Goal: Information Seeking & Learning: Learn about a topic

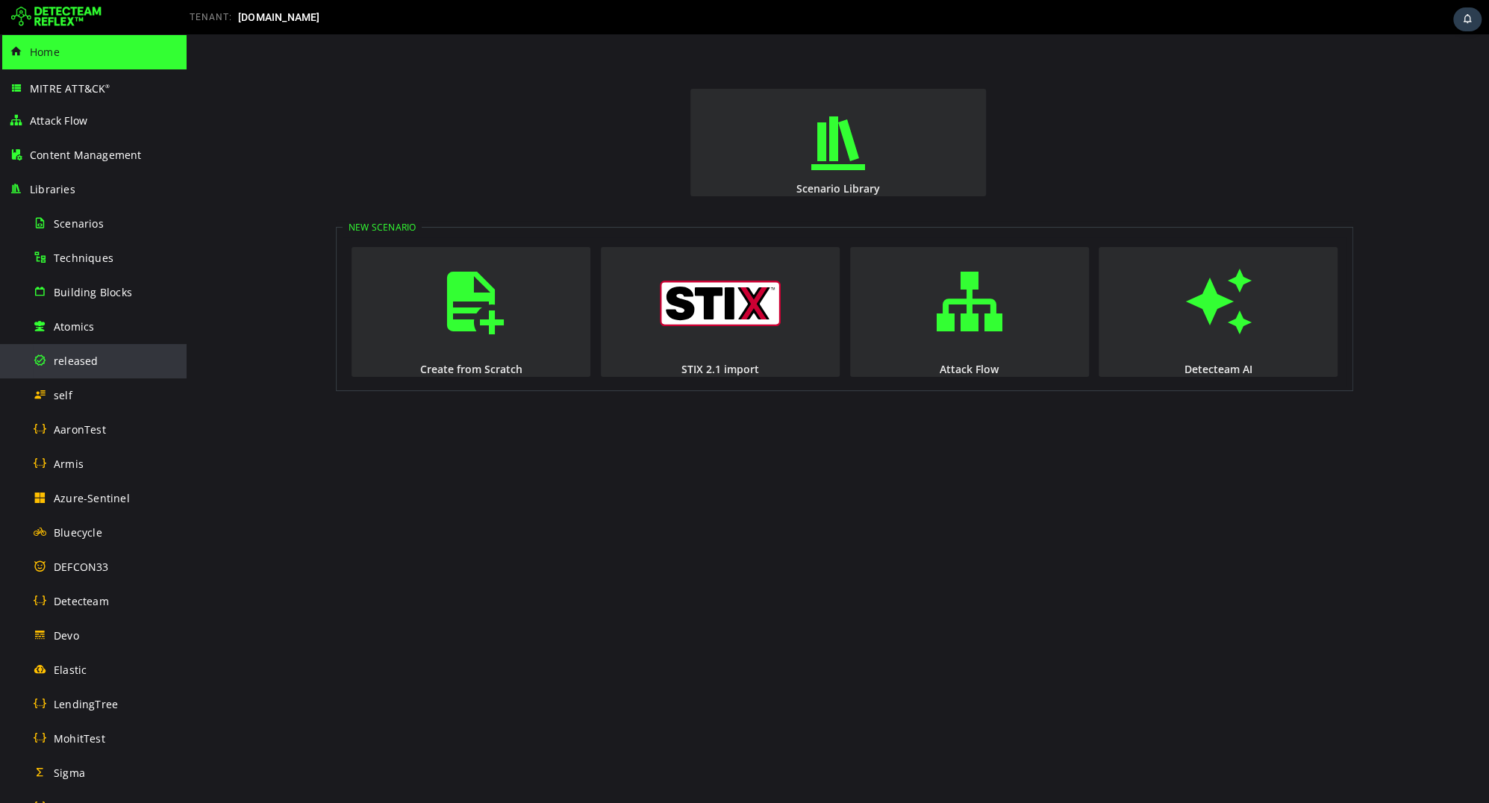
click at [98, 365] on div "released" at bounding box center [105, 361] width 145 height 34
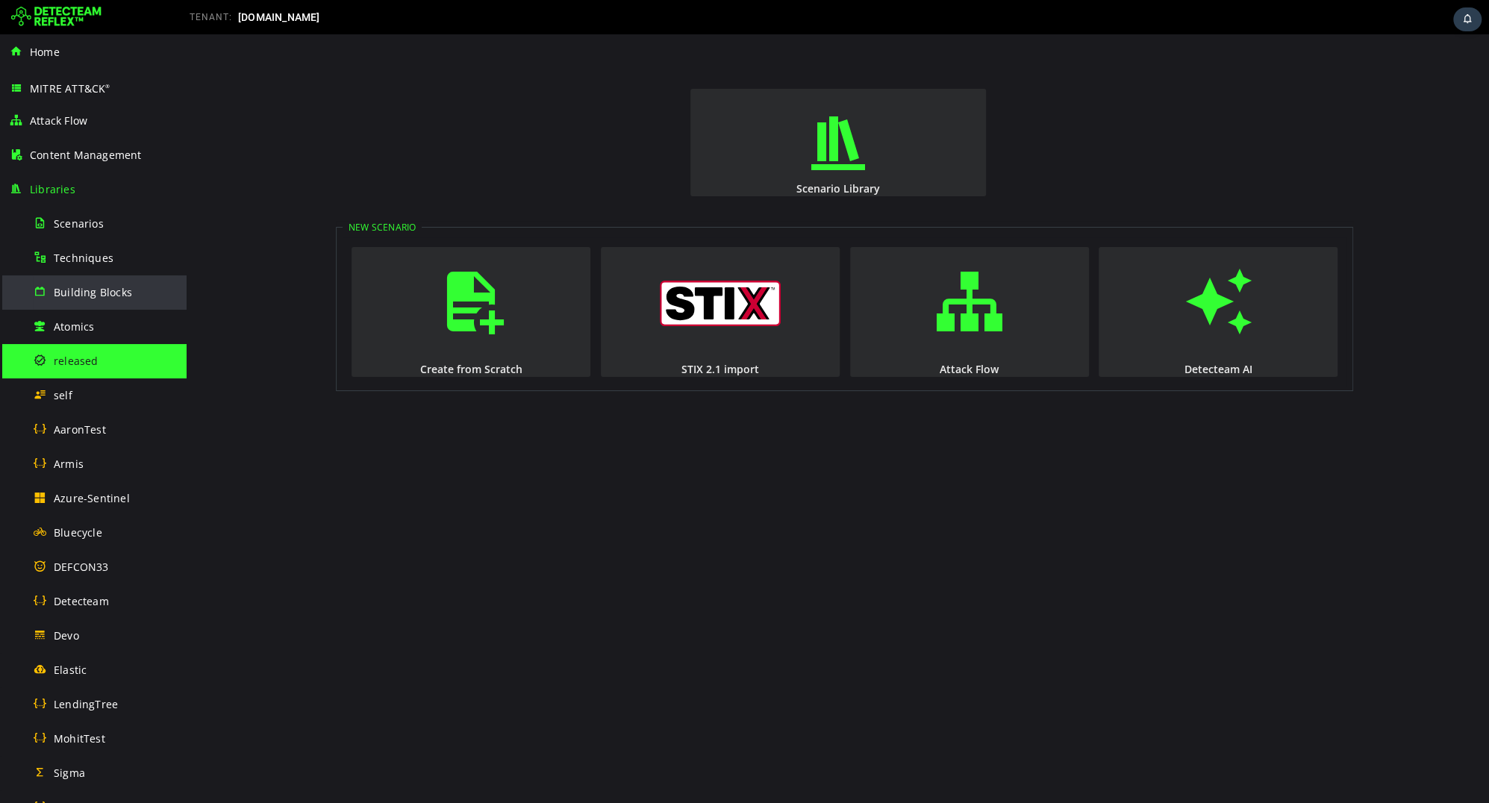
click at [91, 298] on span "Building Blocks" at bounding box center [93, 292] width 78 height 14
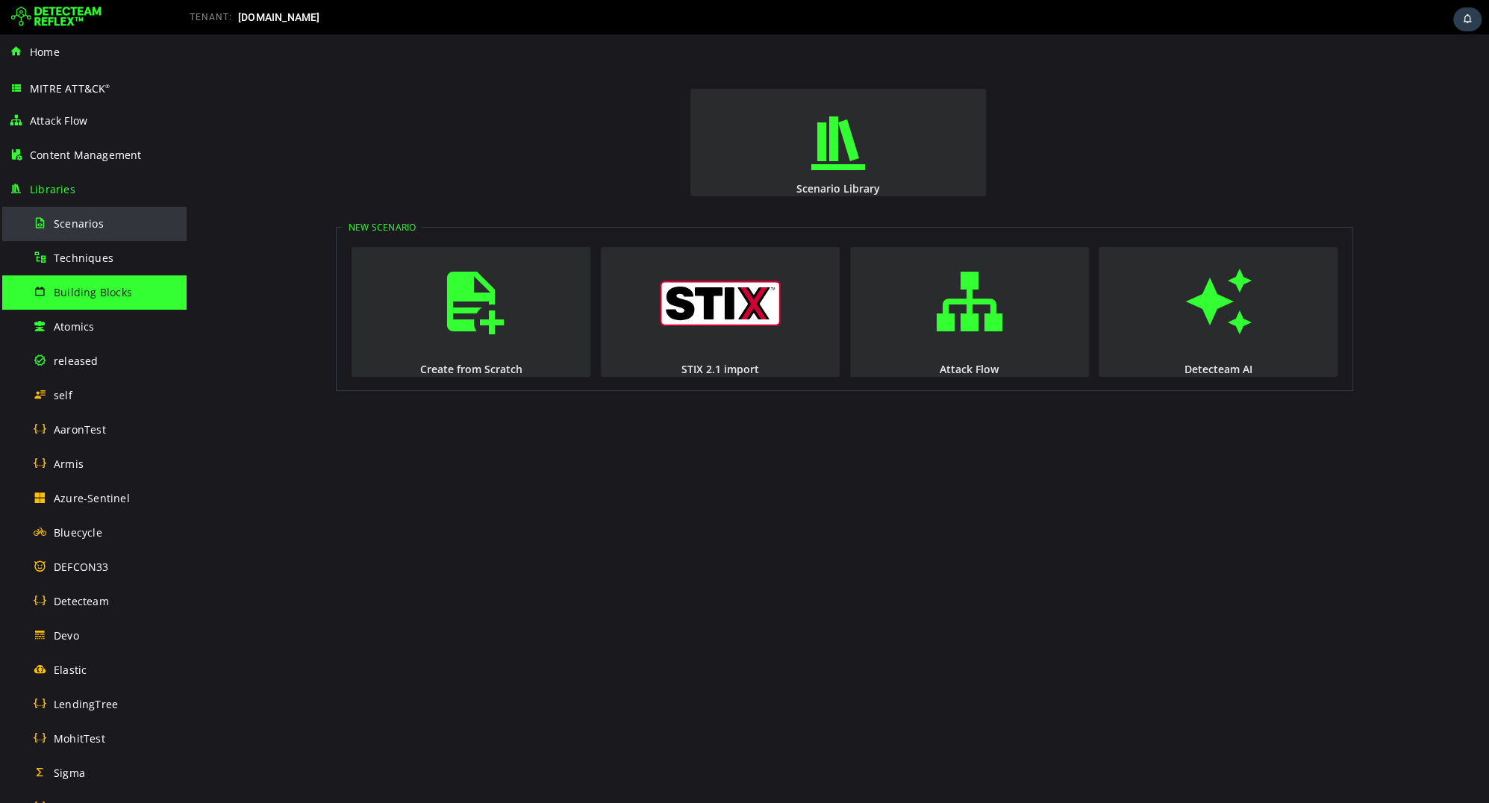
click at [86, 217] on span "Scenarios" at bounding box center [79, 223] width 50 height 14
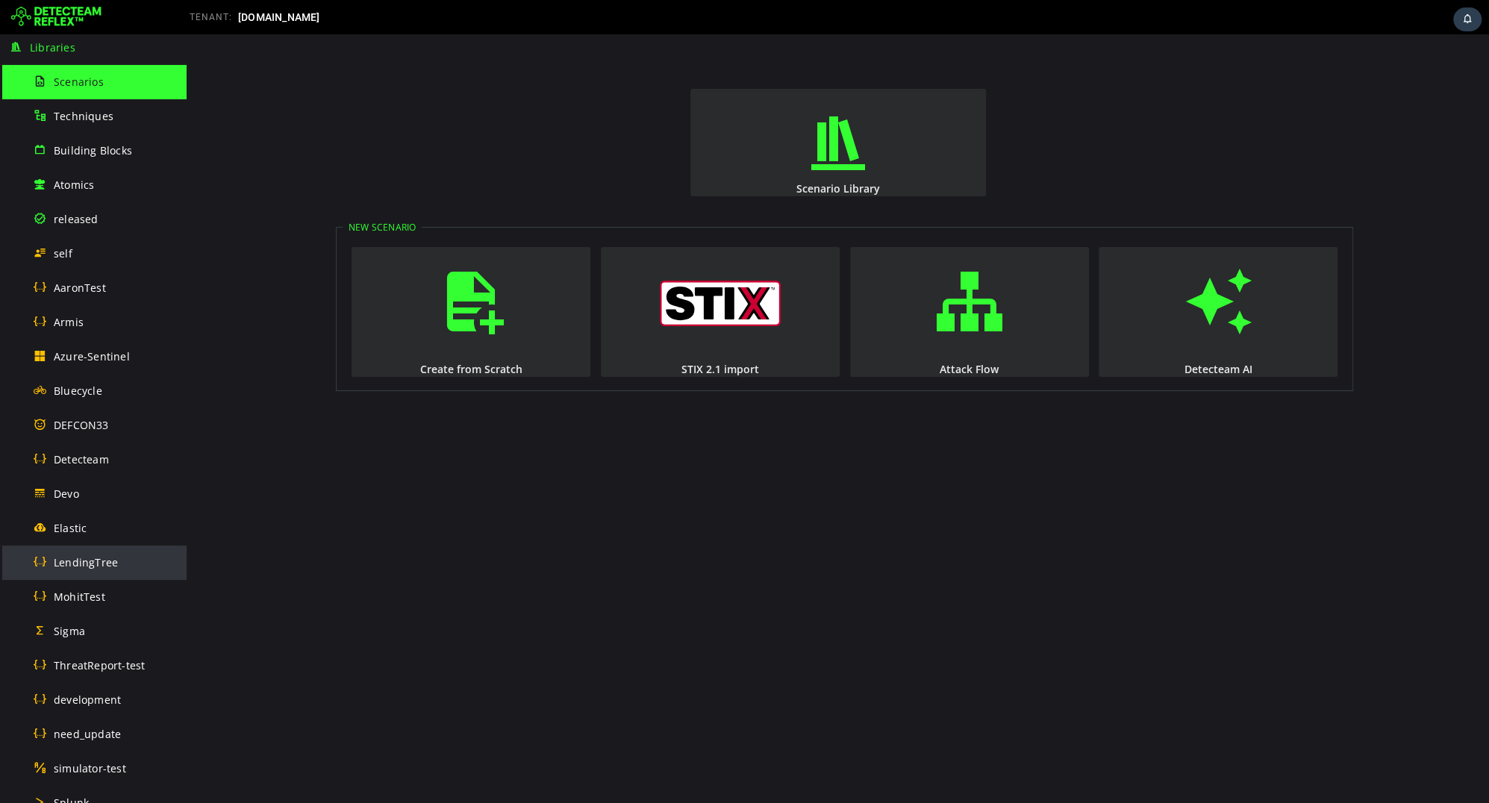
scroll to position [347, 0]
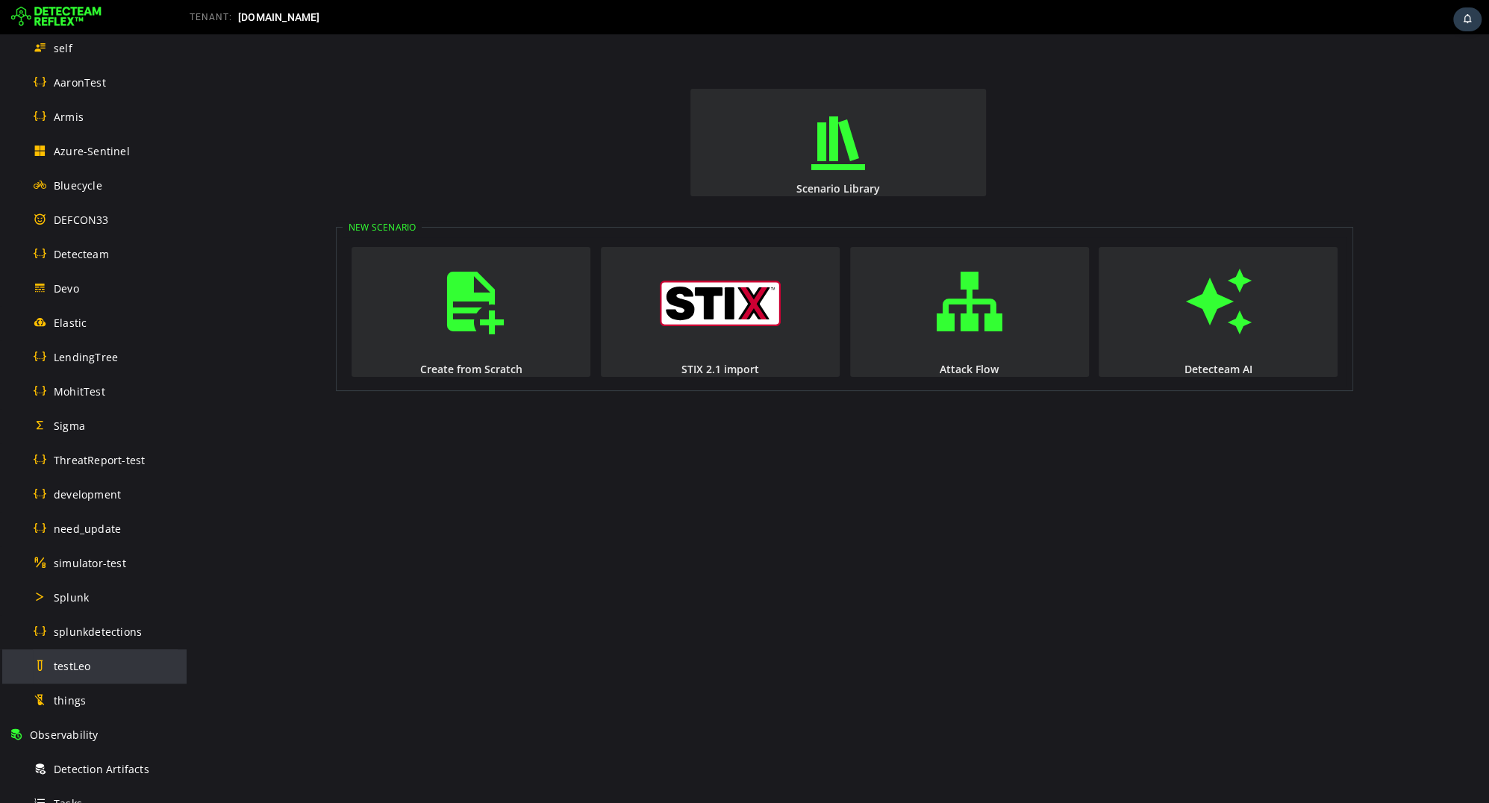
click at [79, 666] on span "testLeo" at bounding box center [72, 666] width 37 height 14
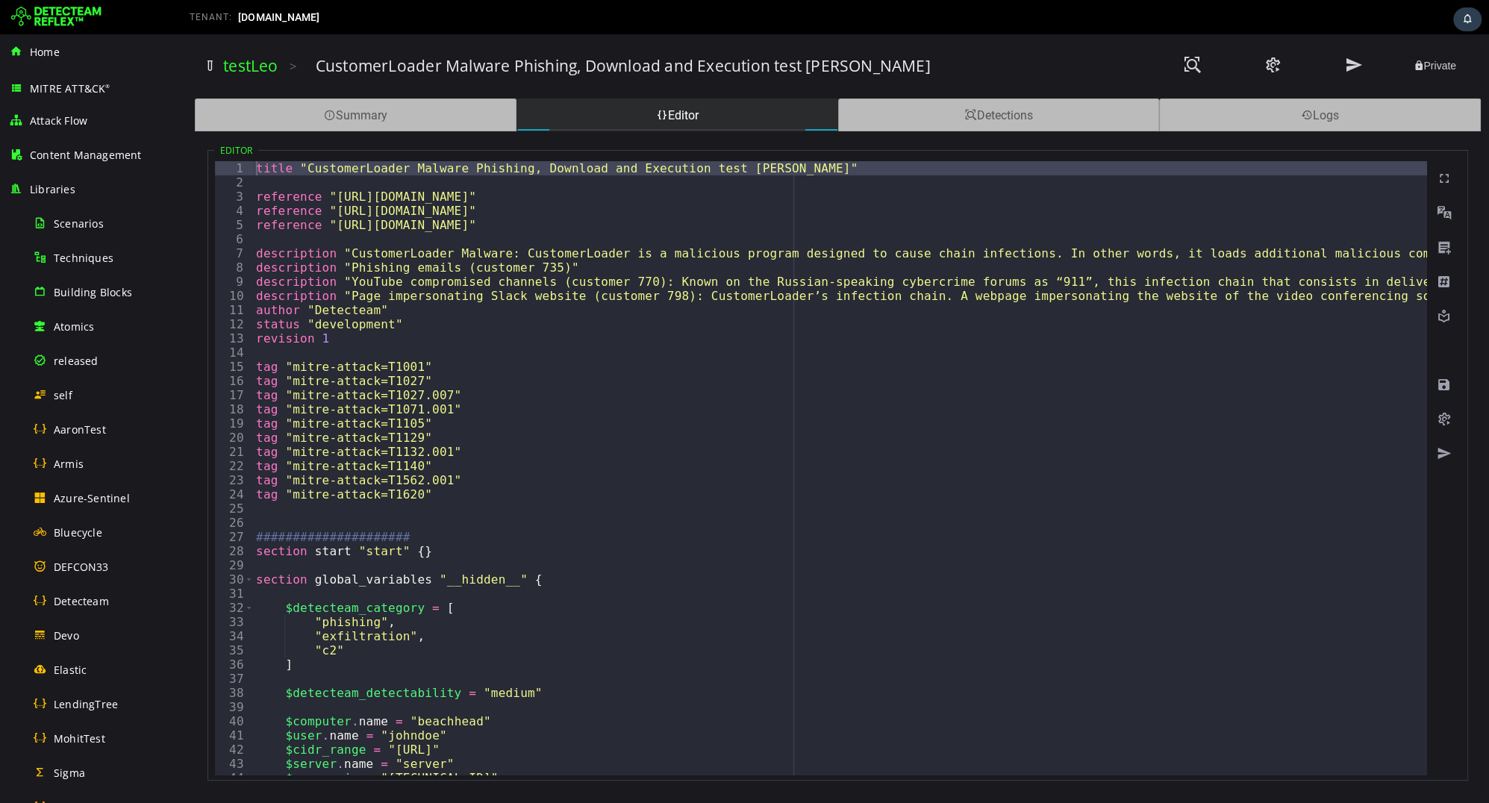
type textarea "**********"
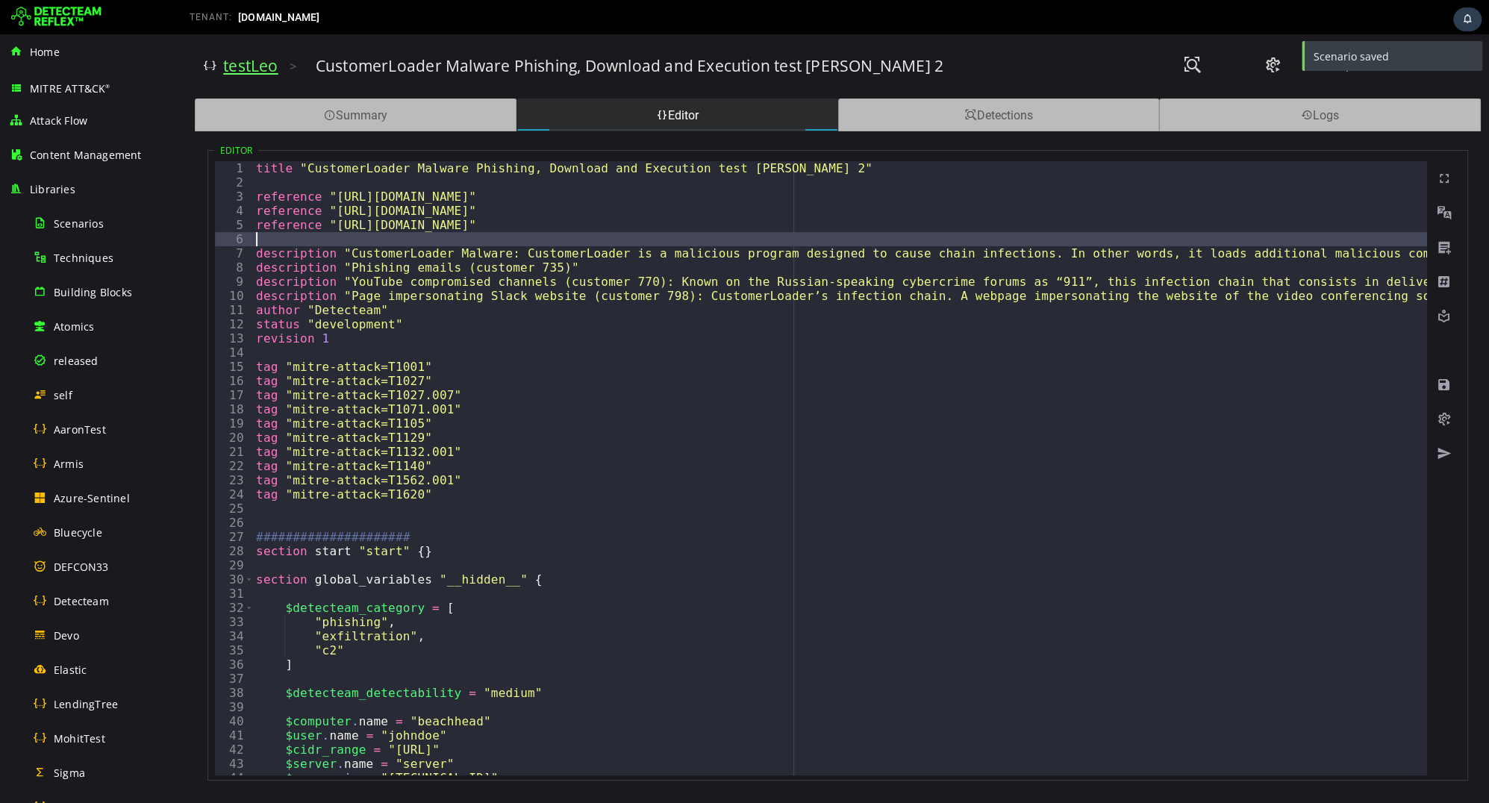
click at [266, 67] on link "testLeo" at bounding box center [250, 65] width 54 height 21
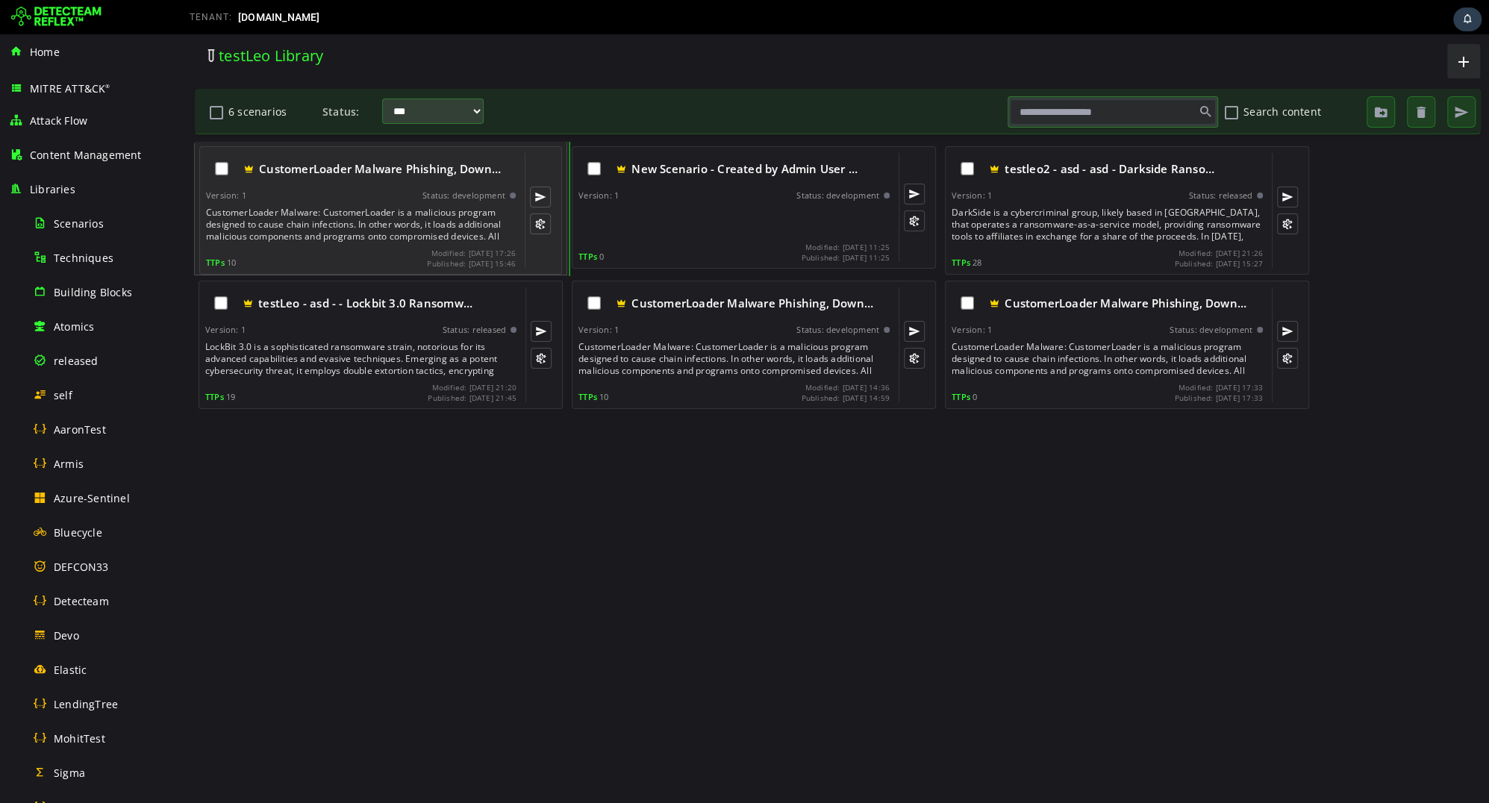
click at [386, 207] on div "CustomerLoader Malware: CustomerLoader is a malicious program designed to cause…" at bounding box center [362, 225] width 313 height 36
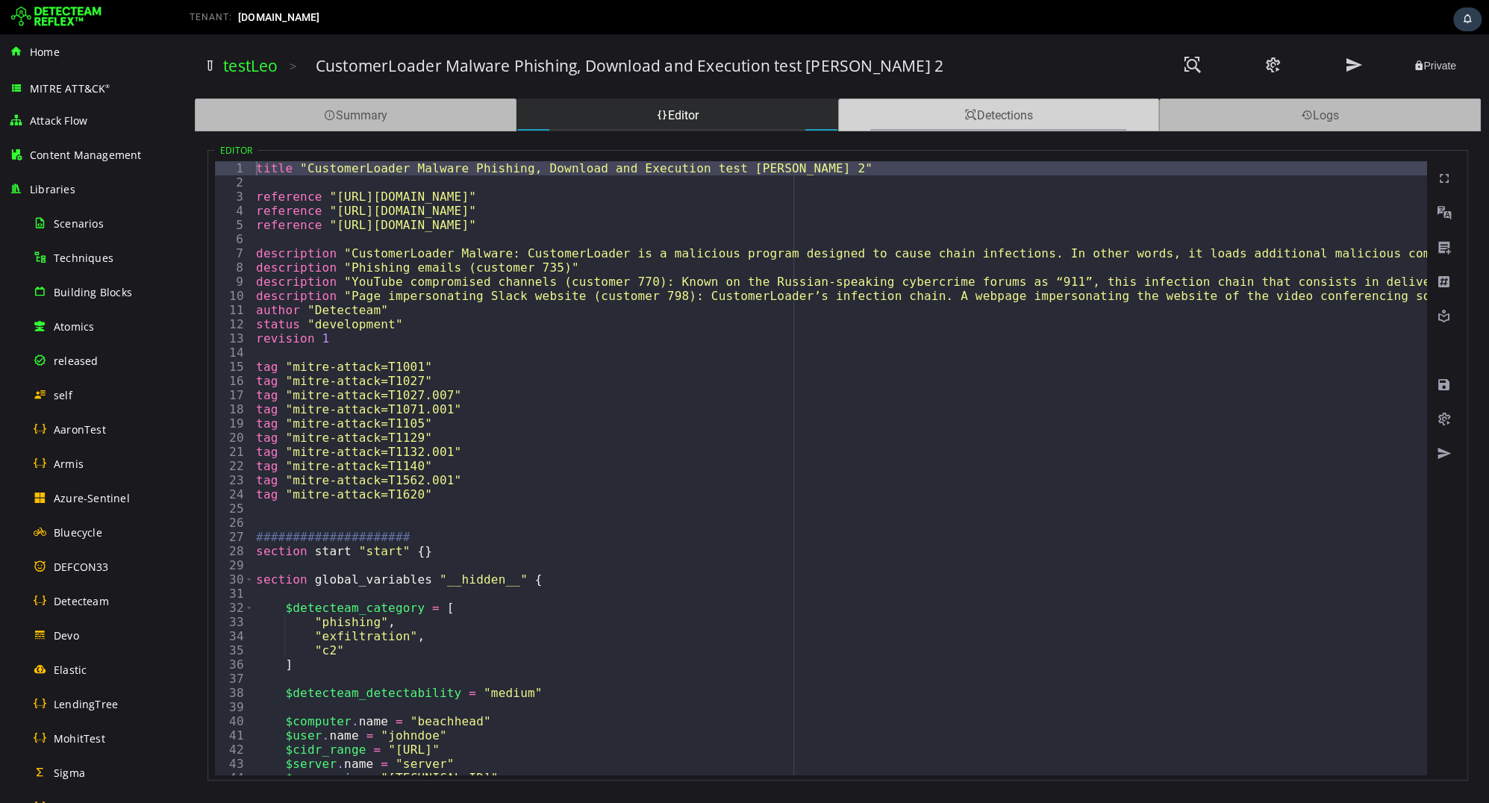
click at [925, 108] on div "Detections" at bounding box center [999, 114] width 322 height 33
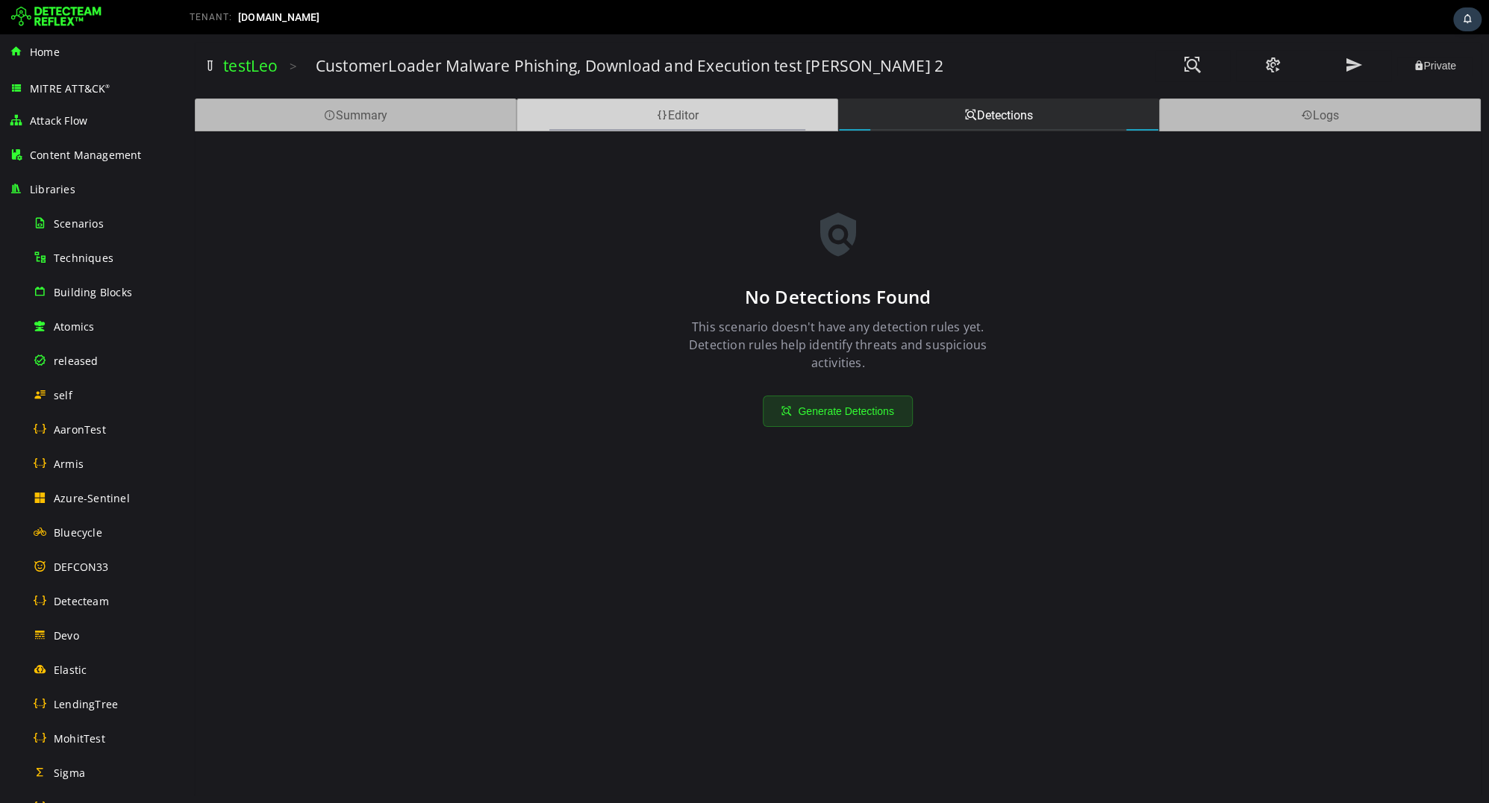
click at [802, 116] on div "Editor" at bounding box center [677, 114] width 322 height 33
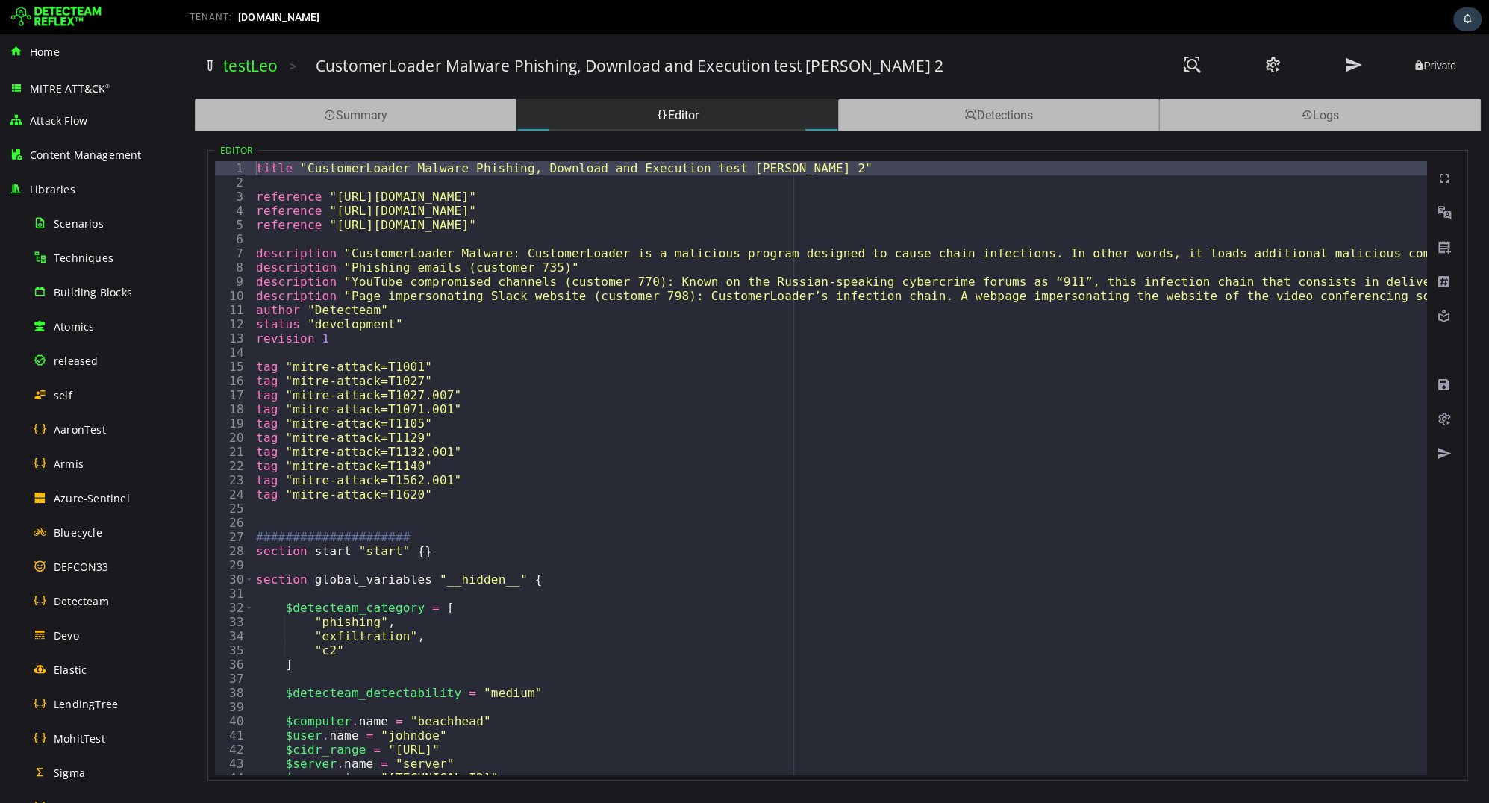
type textarea "**********"
click at [923, 131] on div "Editor 1 2 3 4 5 6 7 8 9 10 11 12 13 14 15 16 17 18 19 20 21 22 23 24 25 26 27 …" at bounding box center [838, 456] width 1286 height 651
click at [925, 120] on div "Detections" at bounding box center [999, 114] width 322 height 33
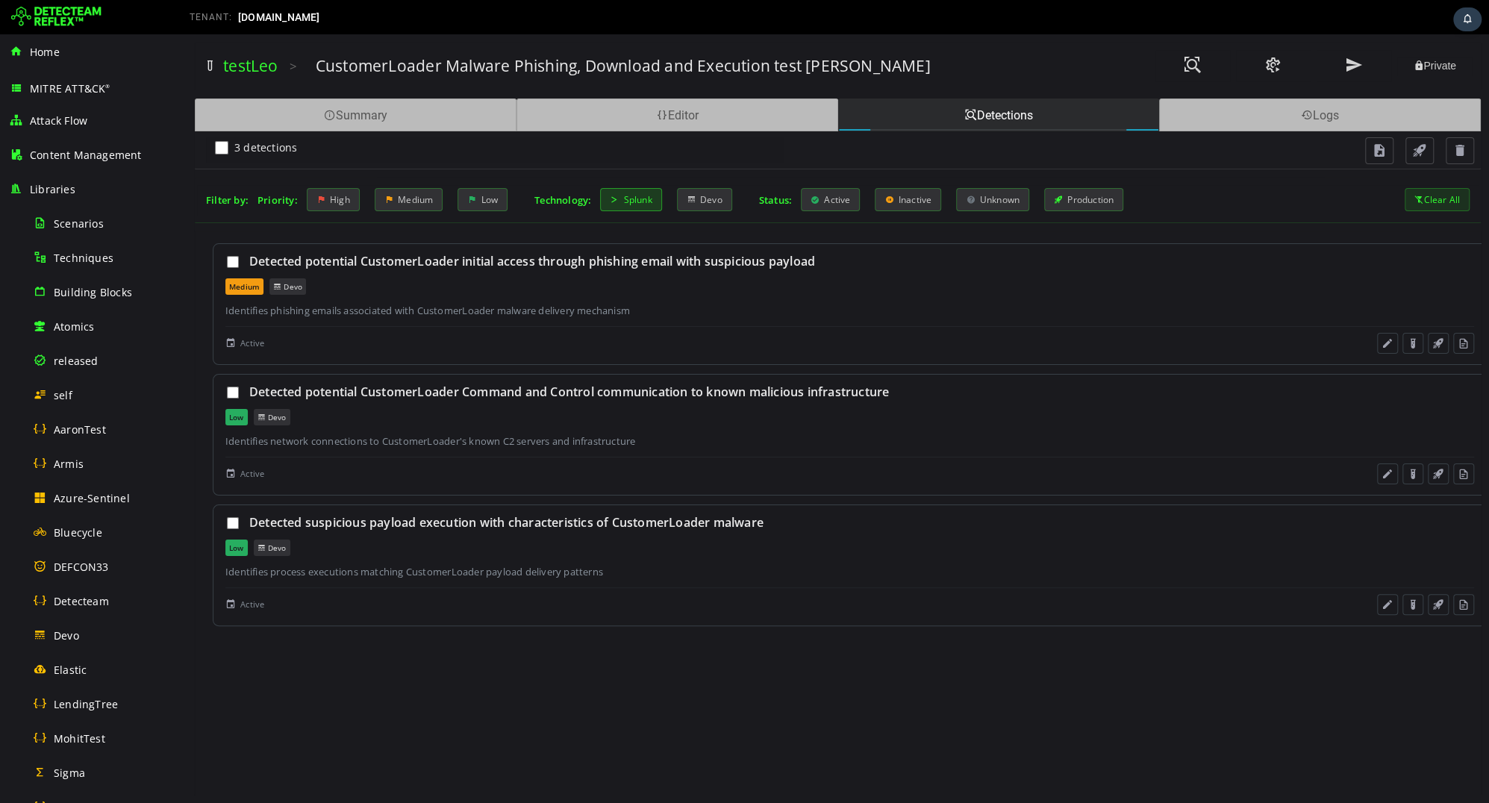
click at [632, 196] on div "Splunk" at bounding box center [630, 199] width 61 height 23
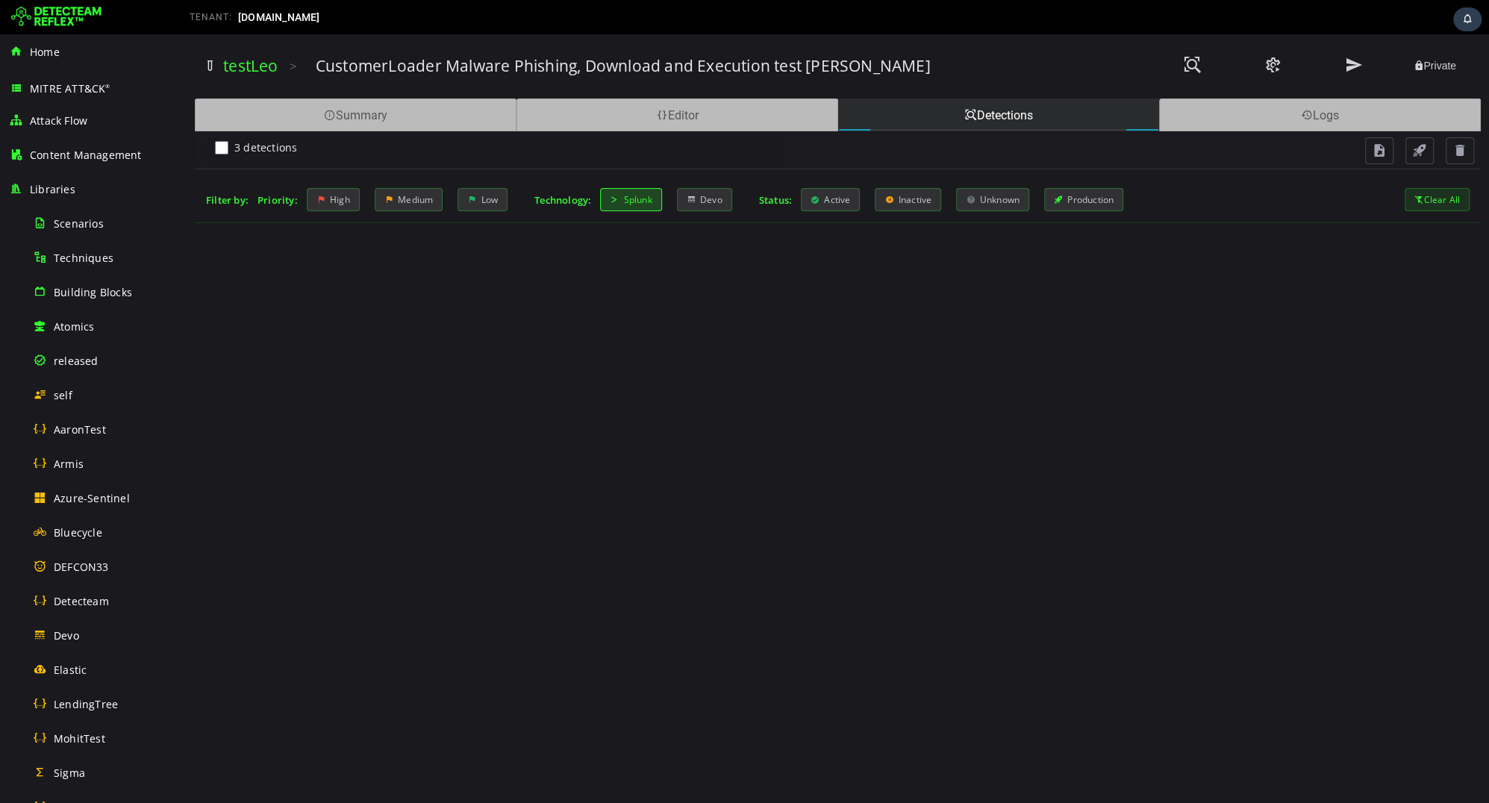
click at [637, 201] on div "Splunk" at bounding box center [630, 199] width 61 height 23
